Goal: Information Seeking & Learning: Learn about a topic

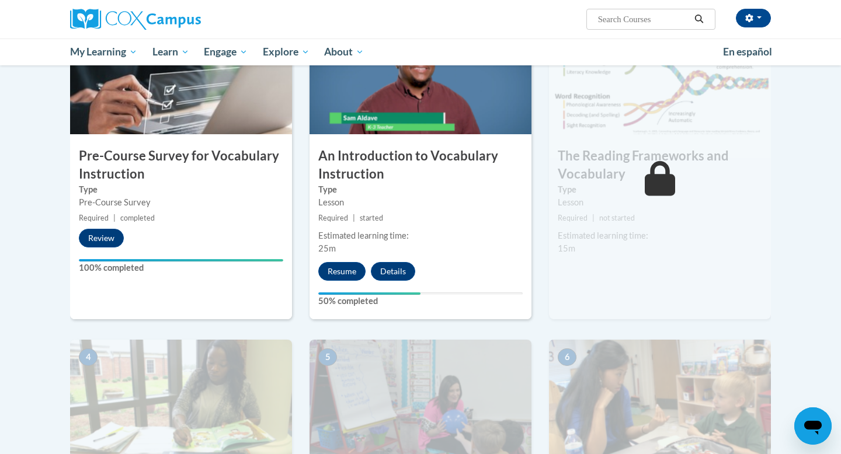
scroll to position [290, 0]
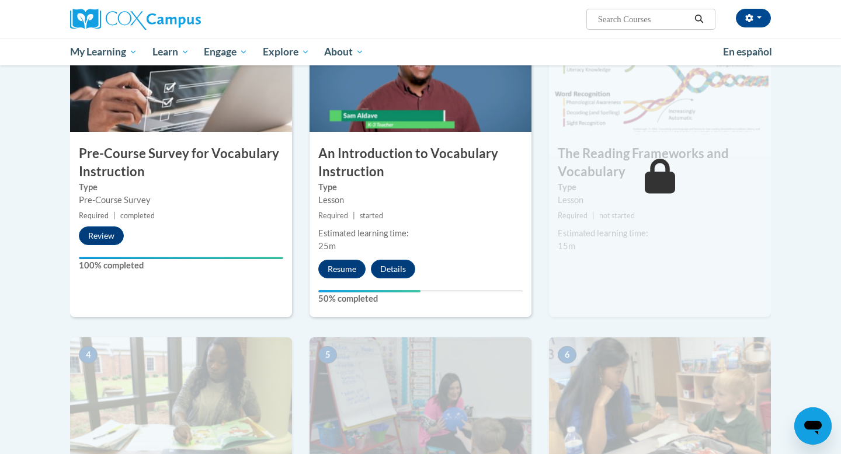
click at [330, 259] on div "2 An Introduction to Vocabulary Instruction Type Lesson Required | started Esti…" at bounding box center [420, 166] width 222 height 302
click at [332, 268] on button "Resume" at bounding box center [341, 269] width 47 height 19
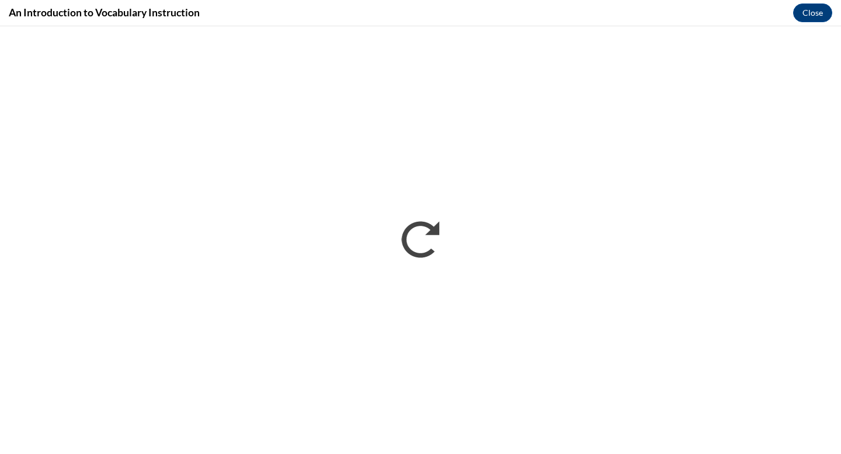
scroll to position [0, 0]
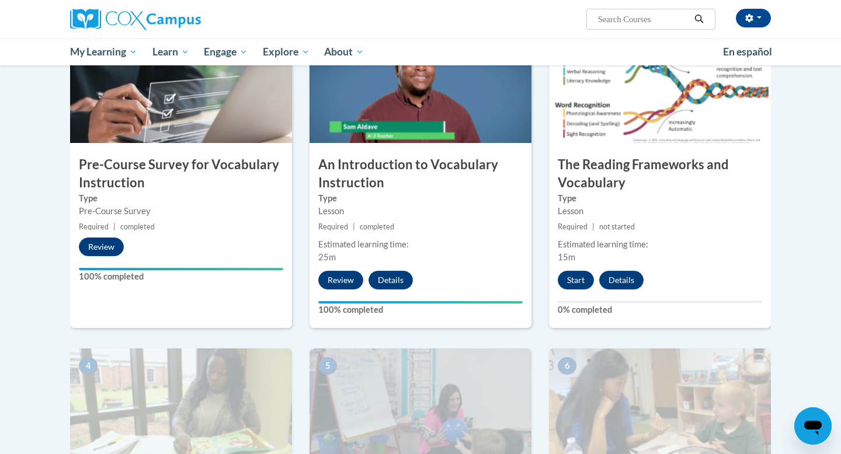
scroll to position [283, 0]
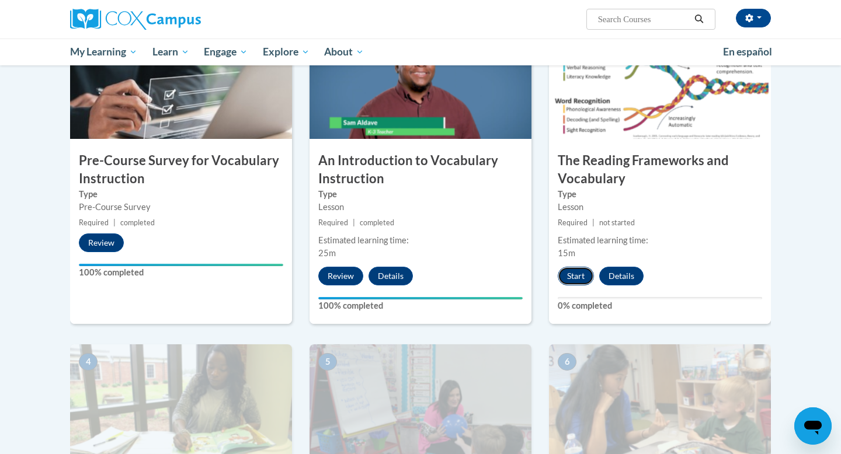
click at [569, 282] on button "Start" at bounding box center [575, 276] width 36 height 19
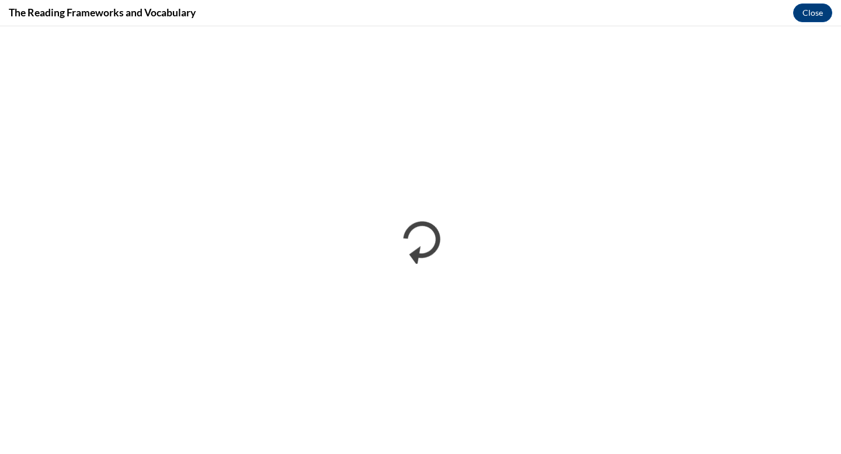
scroll to position [0, 0]
